Goal: Transaction & Acquisition: Book appointment/travel/reservation

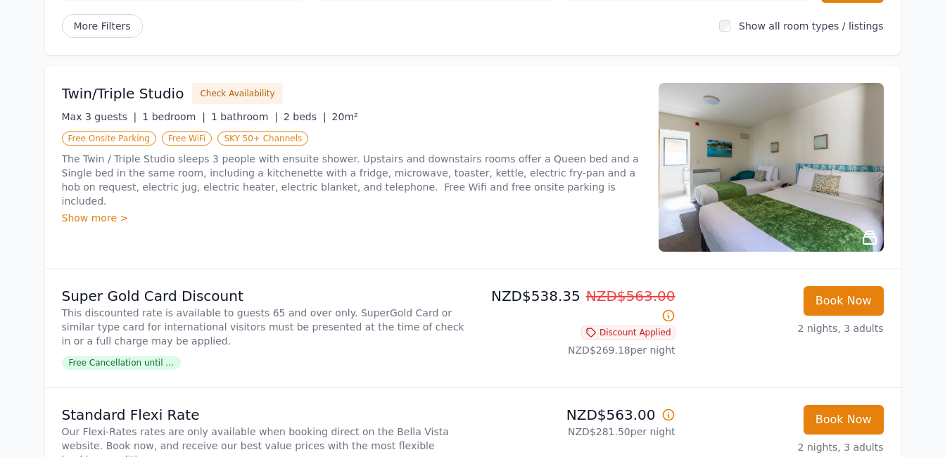
scroll to position [118, 0]
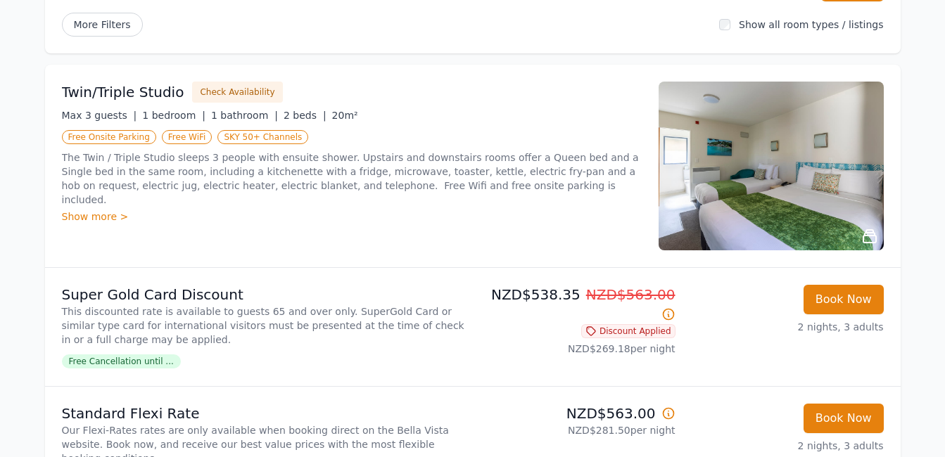
click at [102, 210] on div "Show more >" at bounding box center [352, 217] width 580 height 14
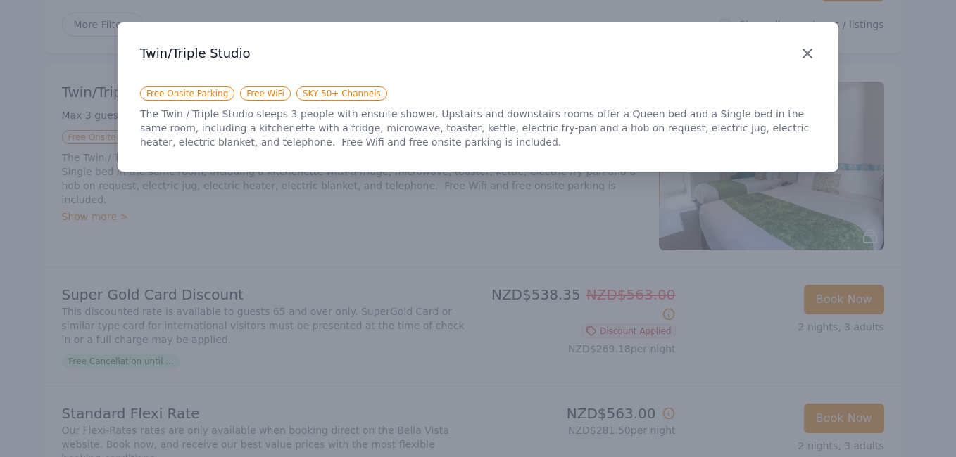
click at [803, 54] on icon "button" at bounding box center [807, 53] width 17 height 17
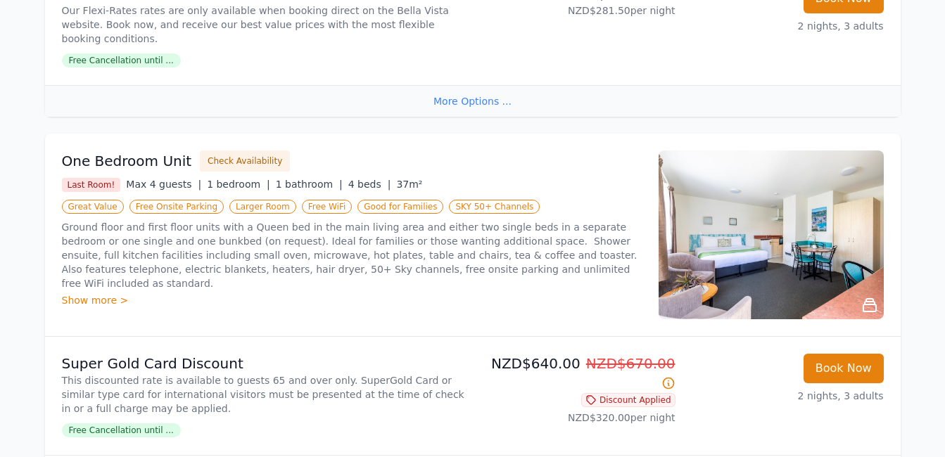
scroll to position [537, 0]
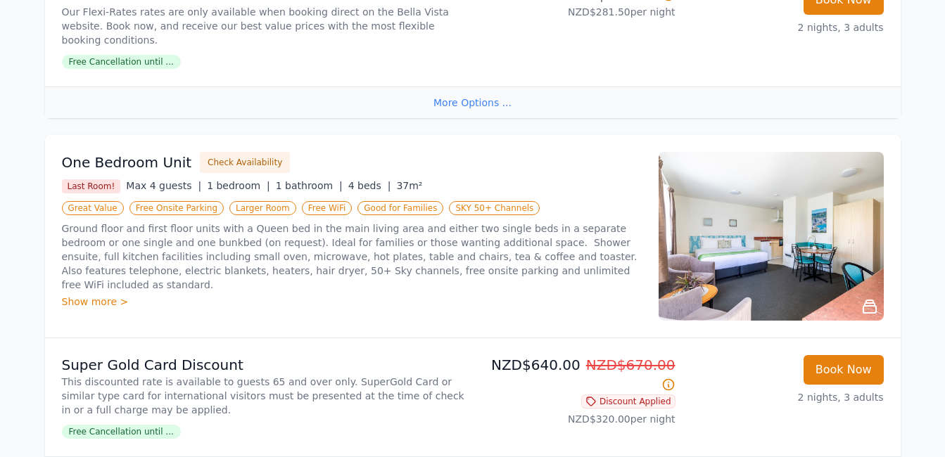
click at [787, 238] on img at bounding box center [771, 236] width 225 height 169
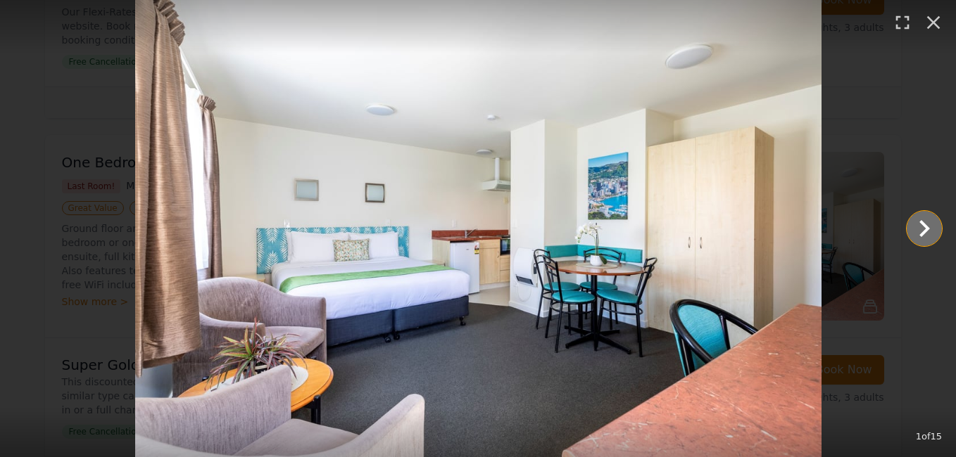
click at [920, 226] on icon "Show slide 2 of 15" at bounding box center [924, 229] width 34 height 34
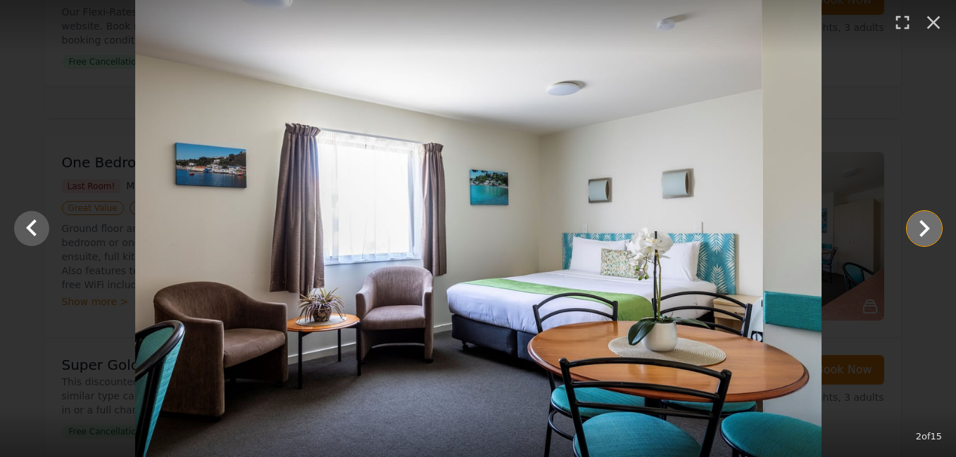
click at [920, 226] on icon "Show slide 3 of 15" at bounding box center [924, 229] width 34 height 34
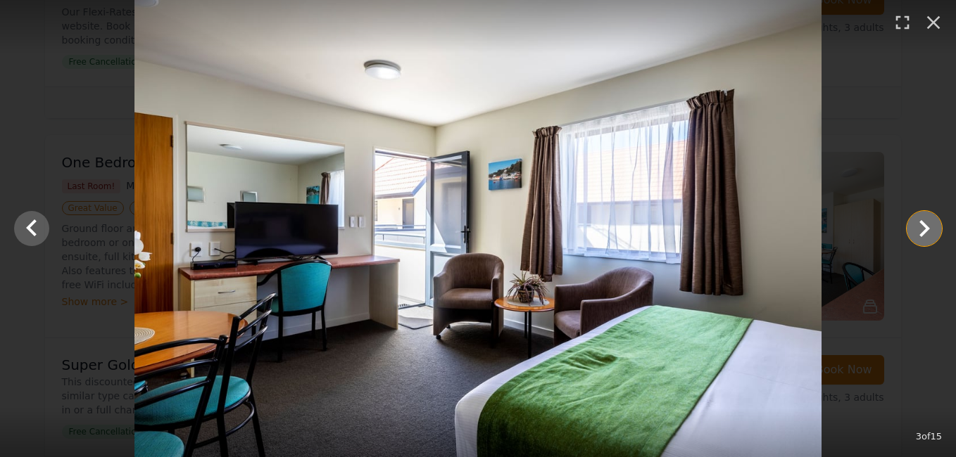
click at [920, 226] on icon "Show slide 4 of 15" at bounding box center [924, 229] width 34 height 34
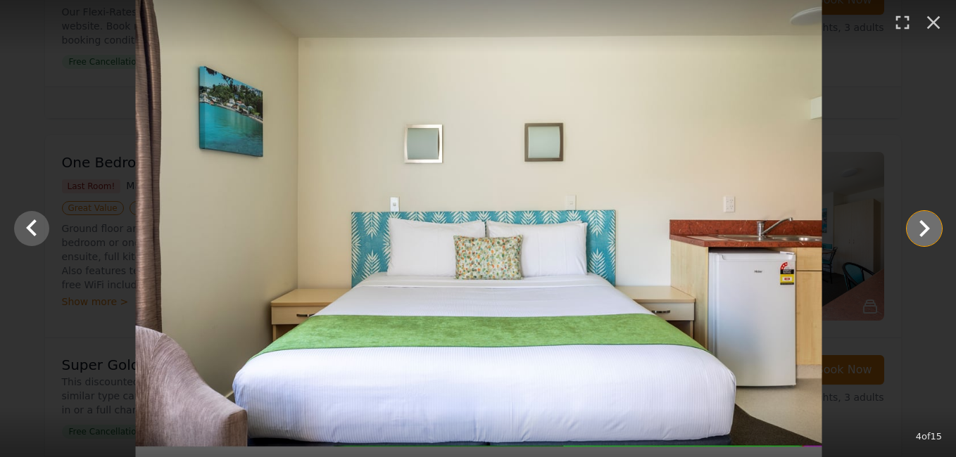
click at [920, 226] on icon "Show slide 5 of 15" at bounding box center [924, 229] width 34 height 34
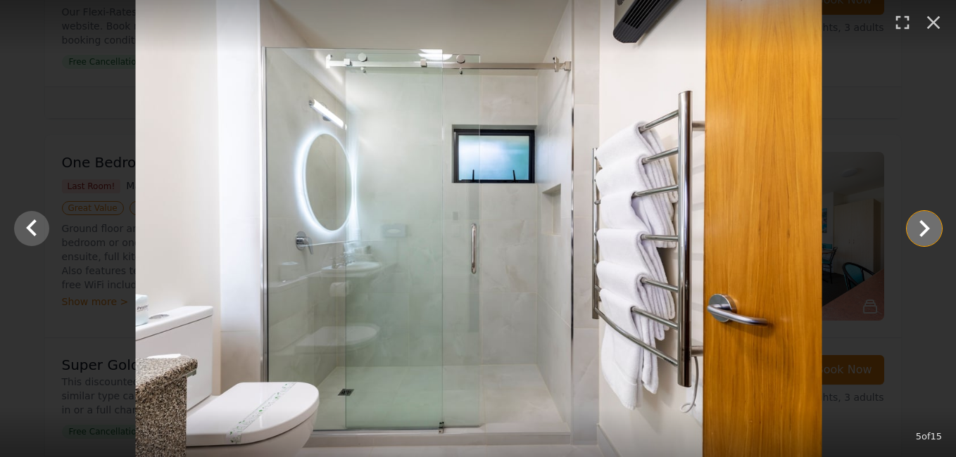
click at [920, 226] on icon "Show slide 6 of 15" at bounding box center [924, 229] width 34 height 34
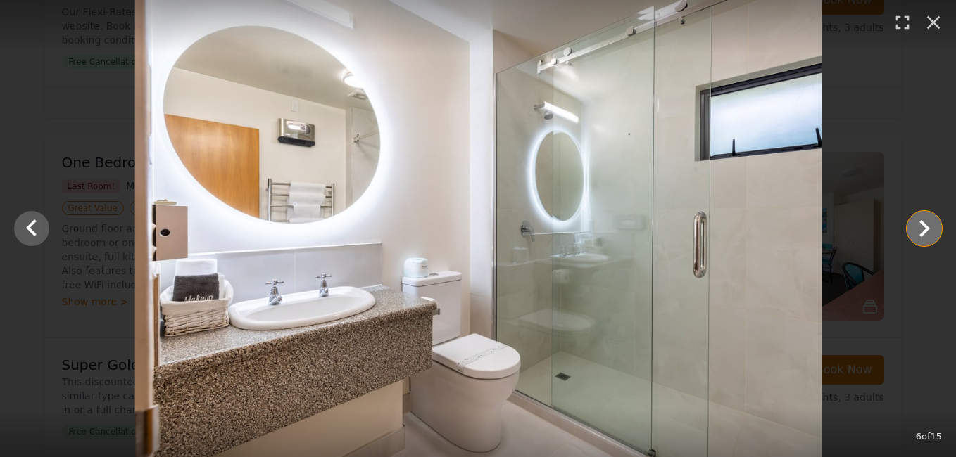
click at [920, 226] on icon "Show slide 7 of 15" at bounding box center [924, 229] width 34 height 34
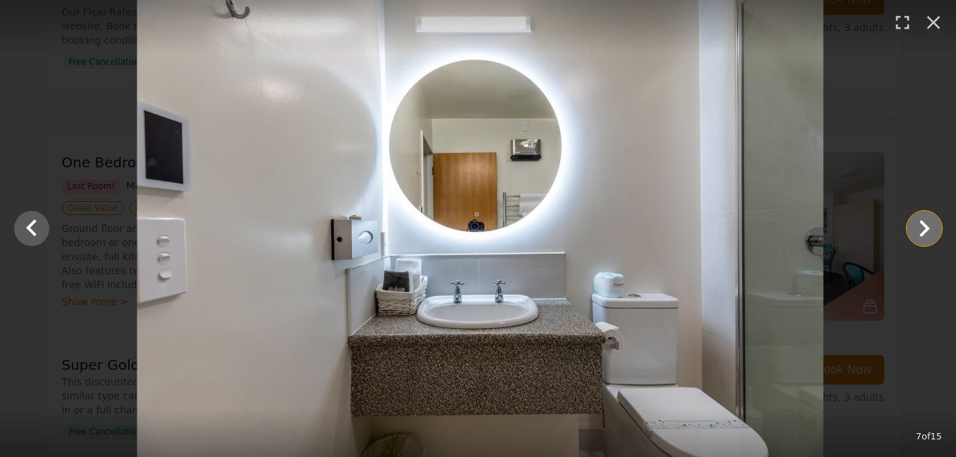
click at [920, 226] on icon "Show slide 8 of 15" at bounding box center [924, 229] width 34 height 34
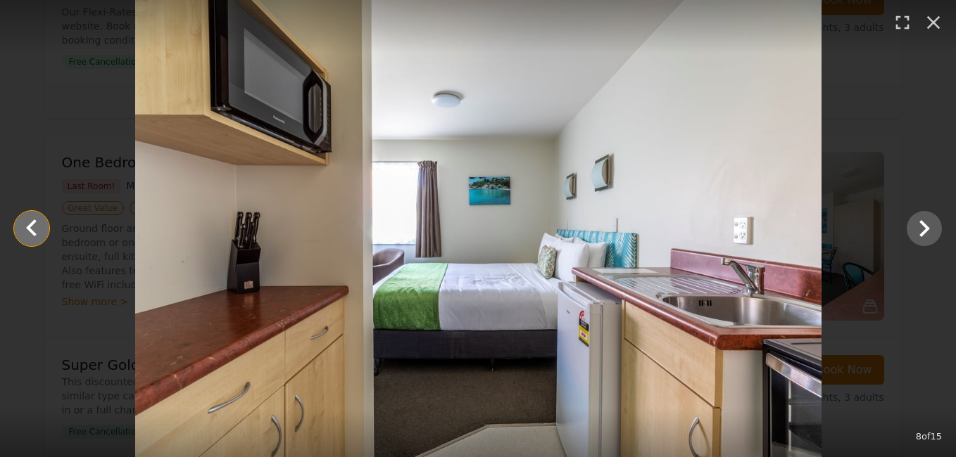
click at [31, 229] on icon "Show slide 7 of 15" at bounding box center [31, 228] width 11 height 17
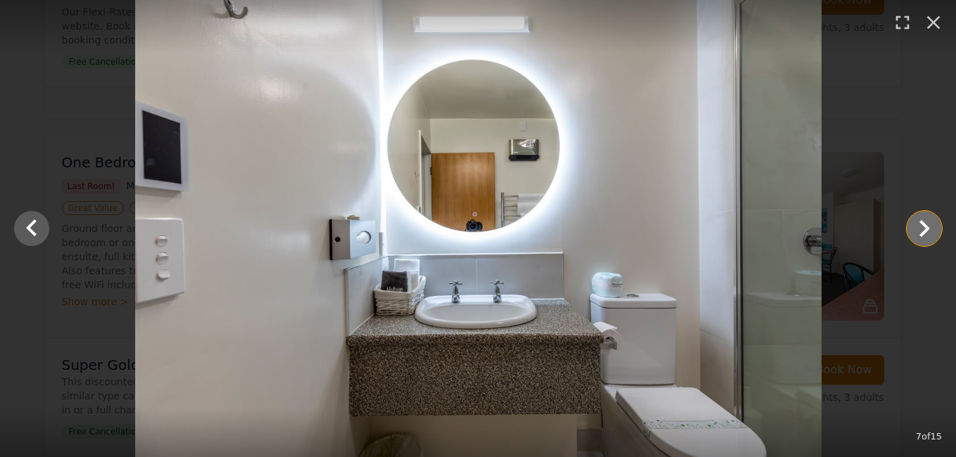
click at [931, 236] on icon "Show slide 8 of 15" at bounding box center [924, 229] width 34 height 34
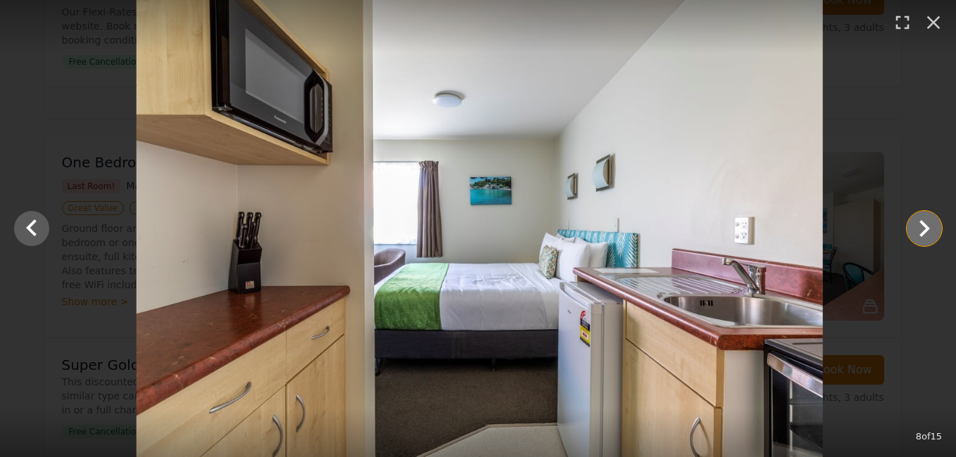
click at [931, 236] on icon "Show slide 9 of 15" at bounding box center [924, 229] width 34 height 34
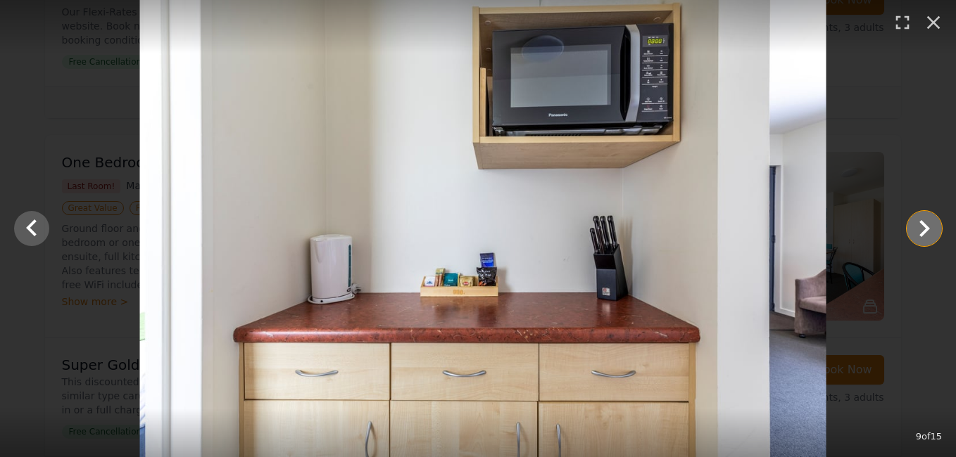
click at [931, 236] on icon "Show slide 10 of 15" at bounding box center [924, 229] width 34 height 34
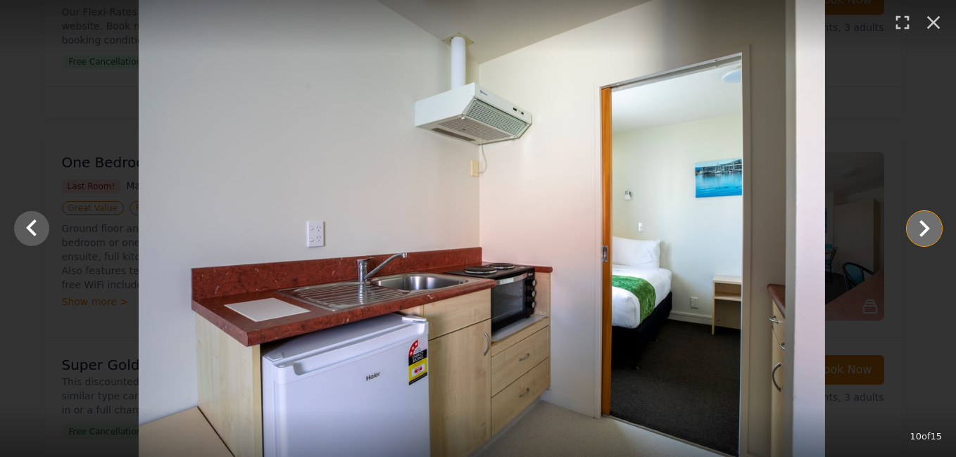
click at [931, 236] on icon "Show slide 11 of 15" at bounding box center [924, 229] width 34 height 34
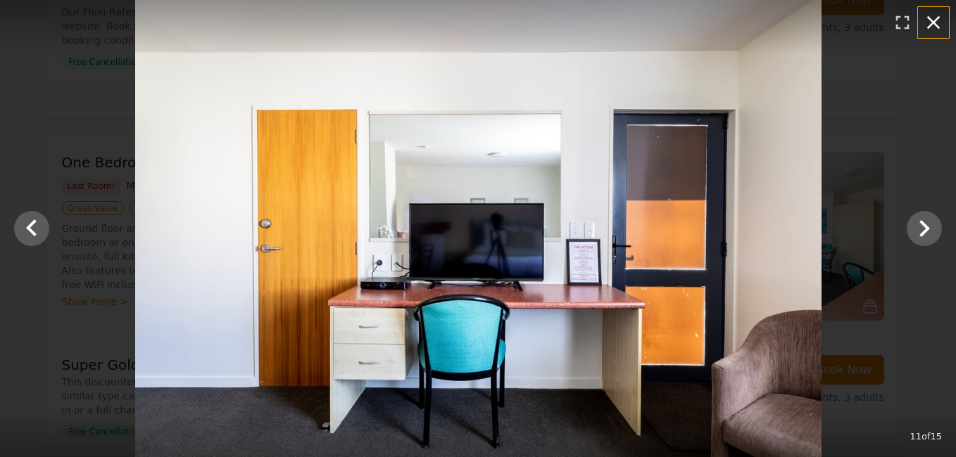
click at [930, 23] on icon "button" at bounding box center [933, 22] width 23 height 23
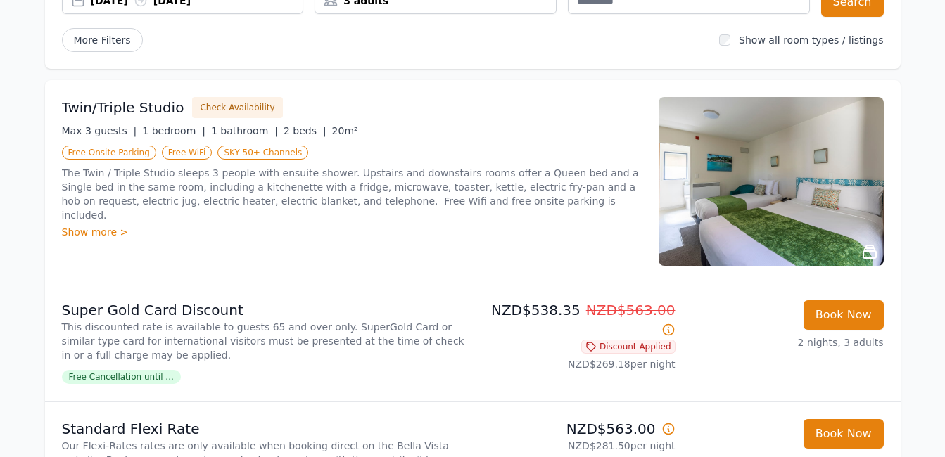
scroll to position [103, 0]
